Goal: Navigation & Orientation: Find specific page/section

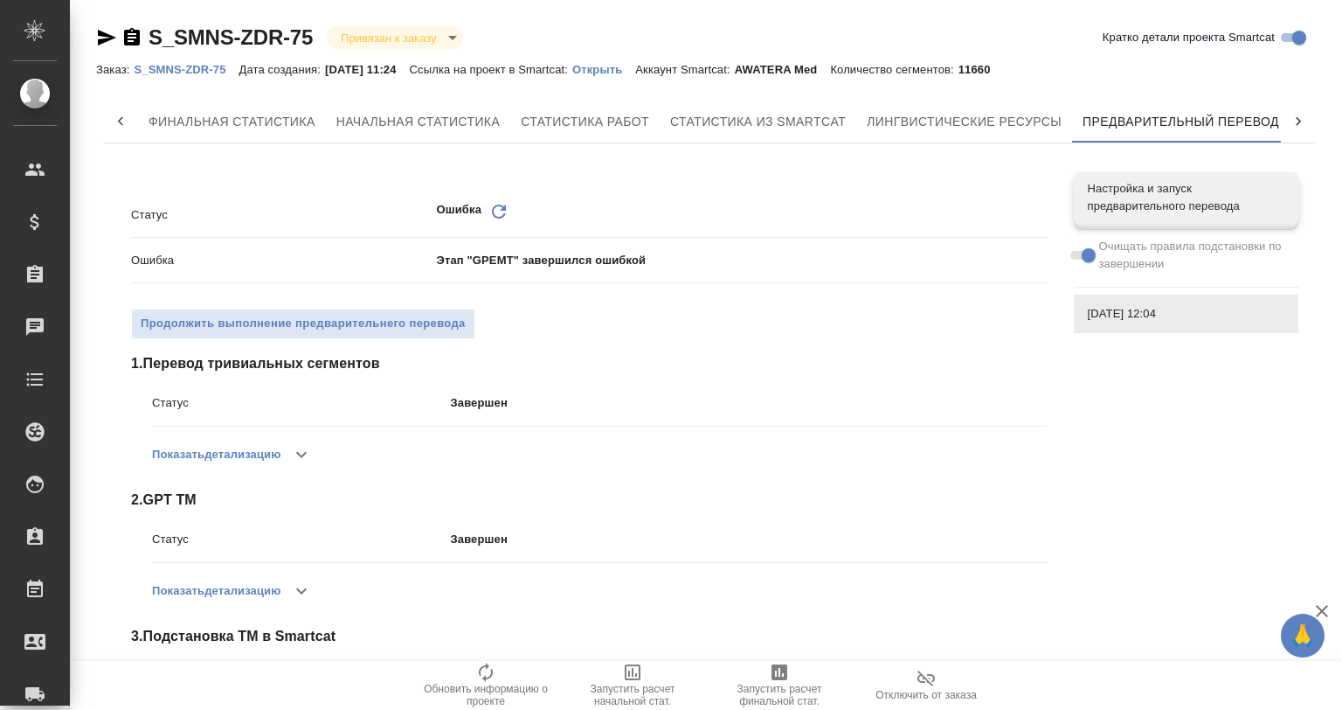
scroll to position [0, 8]
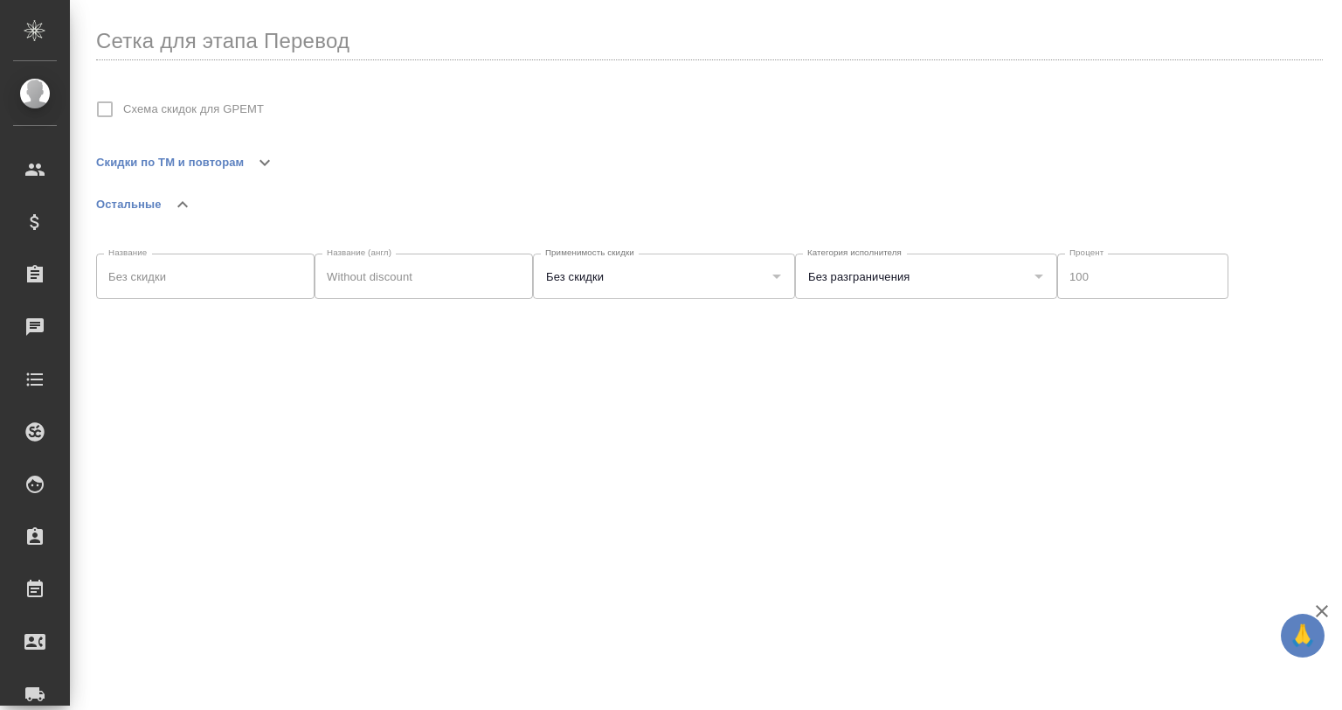
click at [184, 375] on div "Скидки по ТМ и повторам Остальные Название Без скидки Название Название (англ) …" at bounding box center [709, 427] width 1227 height 571
drag, startPoint x: 265, startPoint y: 150, endPoint x: 304, endPoint y: 178, distance: 48.3
click at [266, 152] on button "button" at bounding box center [265, 163] width 42 height 42
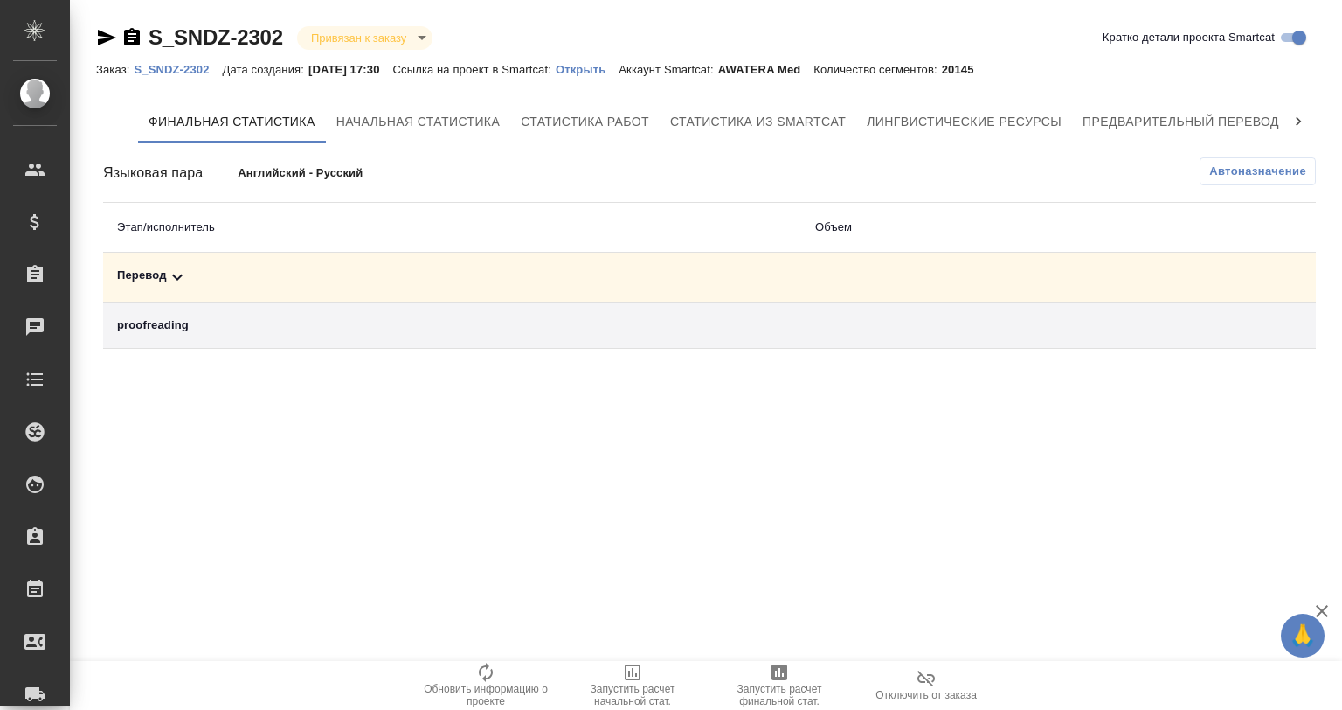
click at [177, 270] on icon at bounding box center [177, 277] width 21 height 21
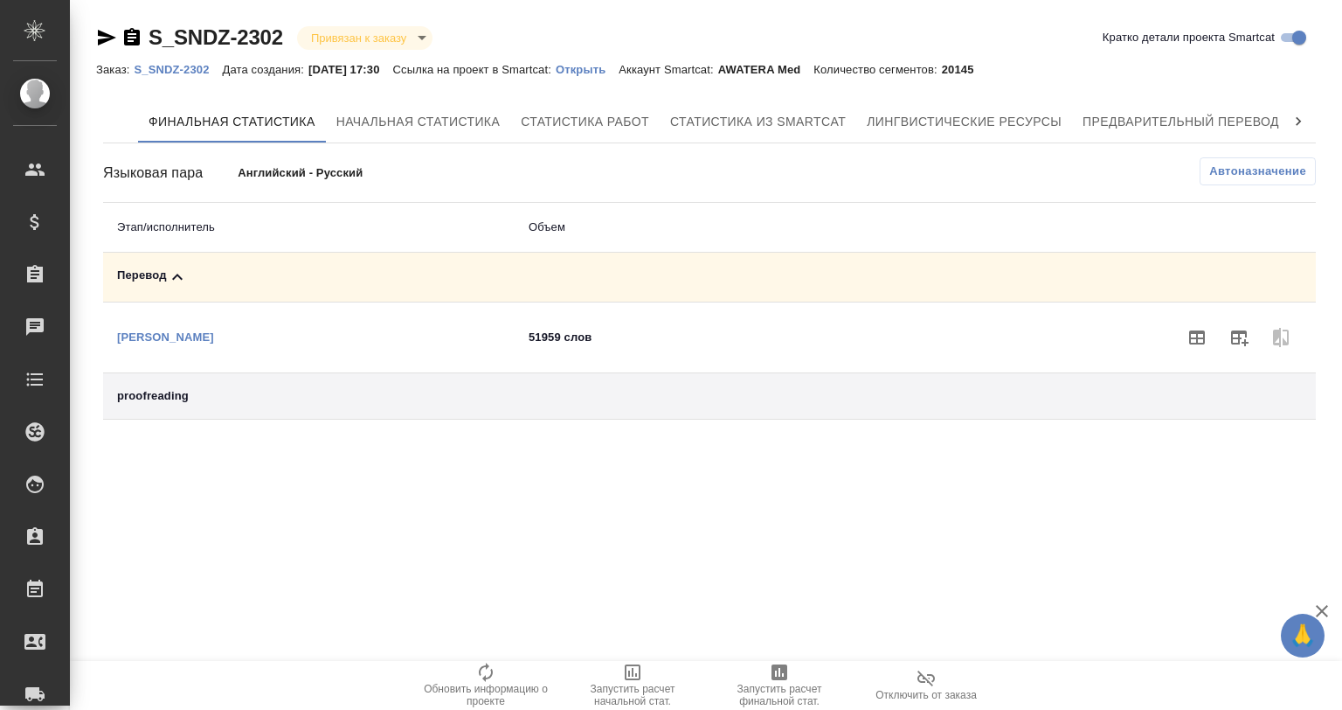
click at [175, 269] on icon at bounding box center [177, 277] width 21 height 21
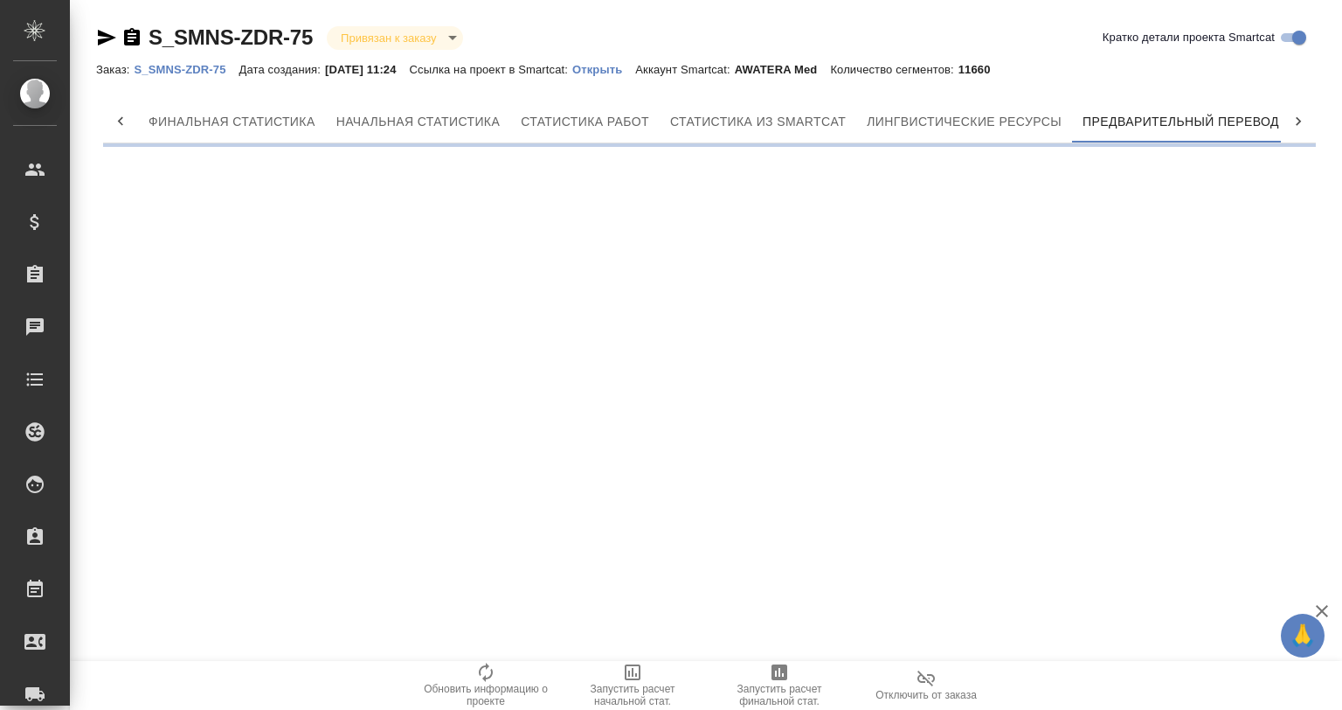
scroll to position [0, 8]
